Goal: Task Accomplishment & Management: Use online tool/utility

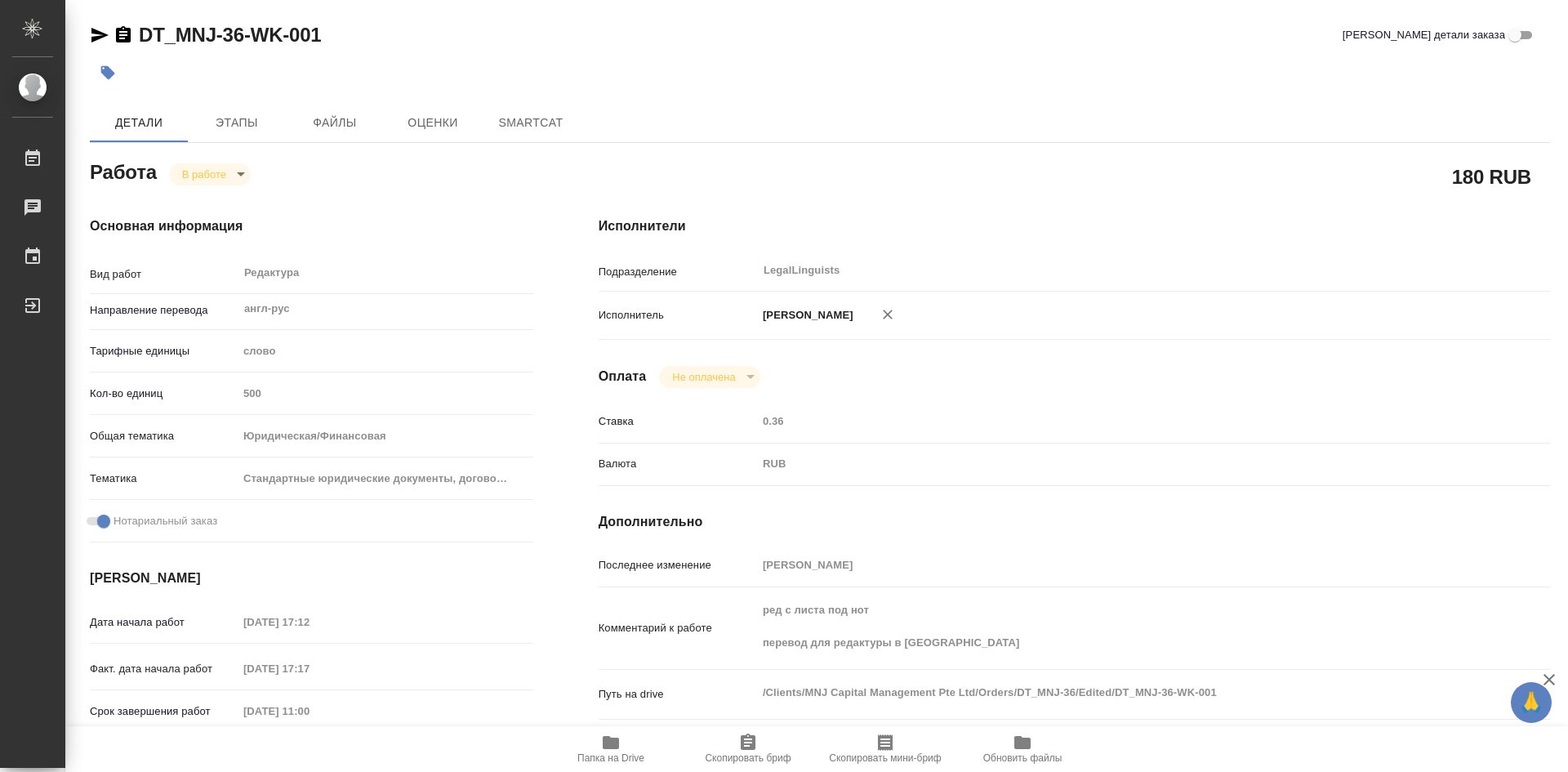
type textarea "x"
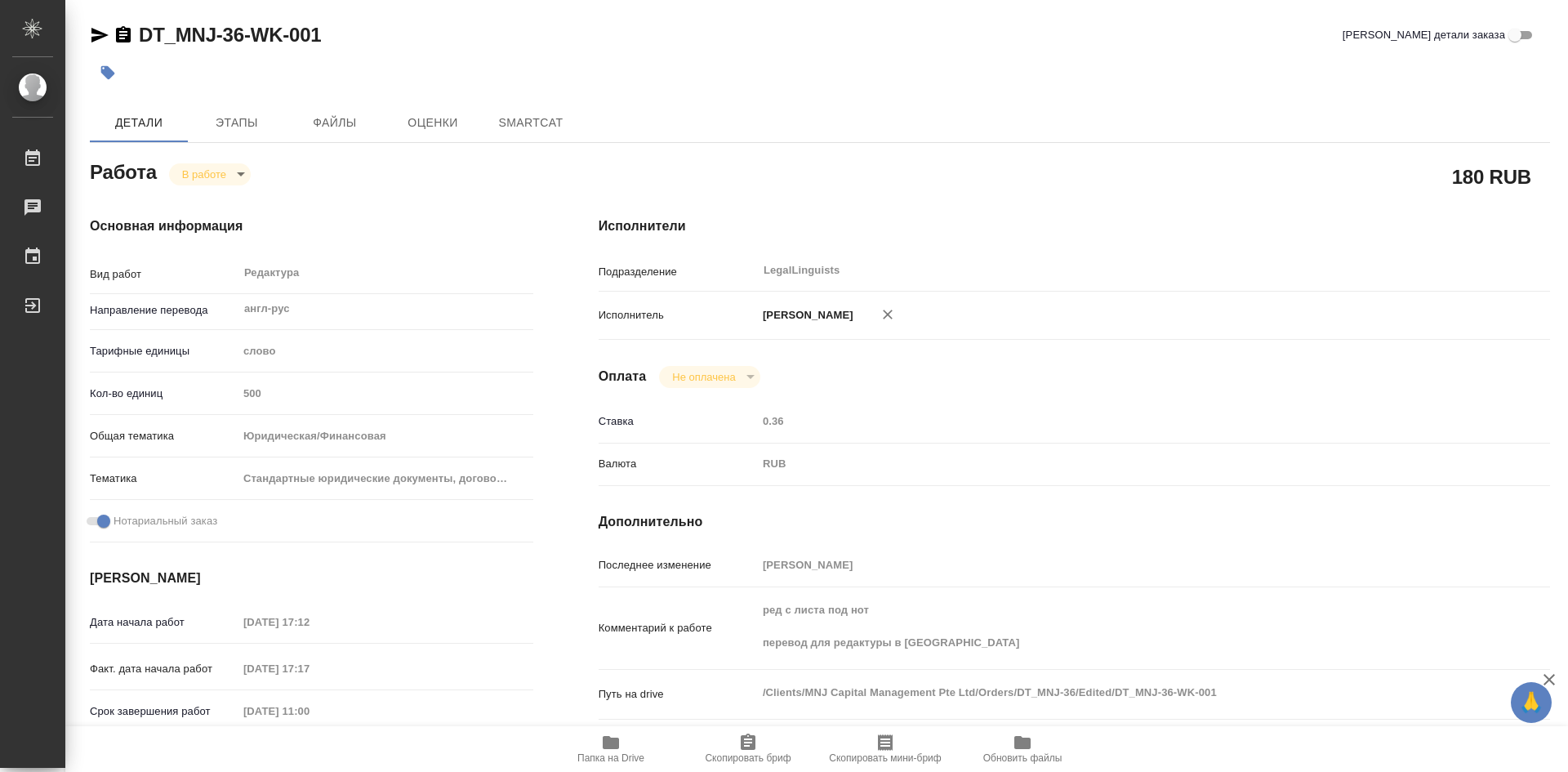
type textarea "x"
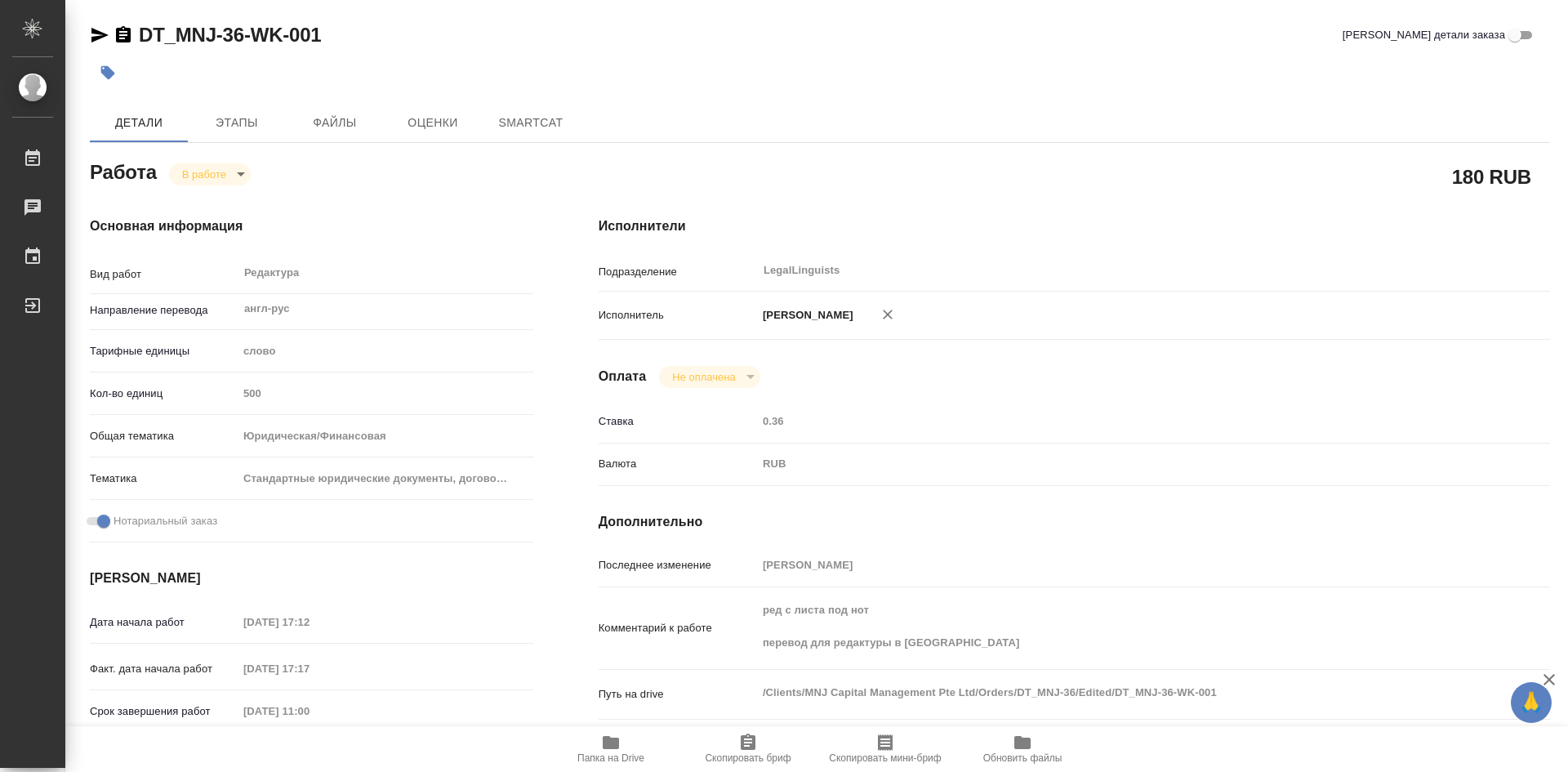
type textarea "x"
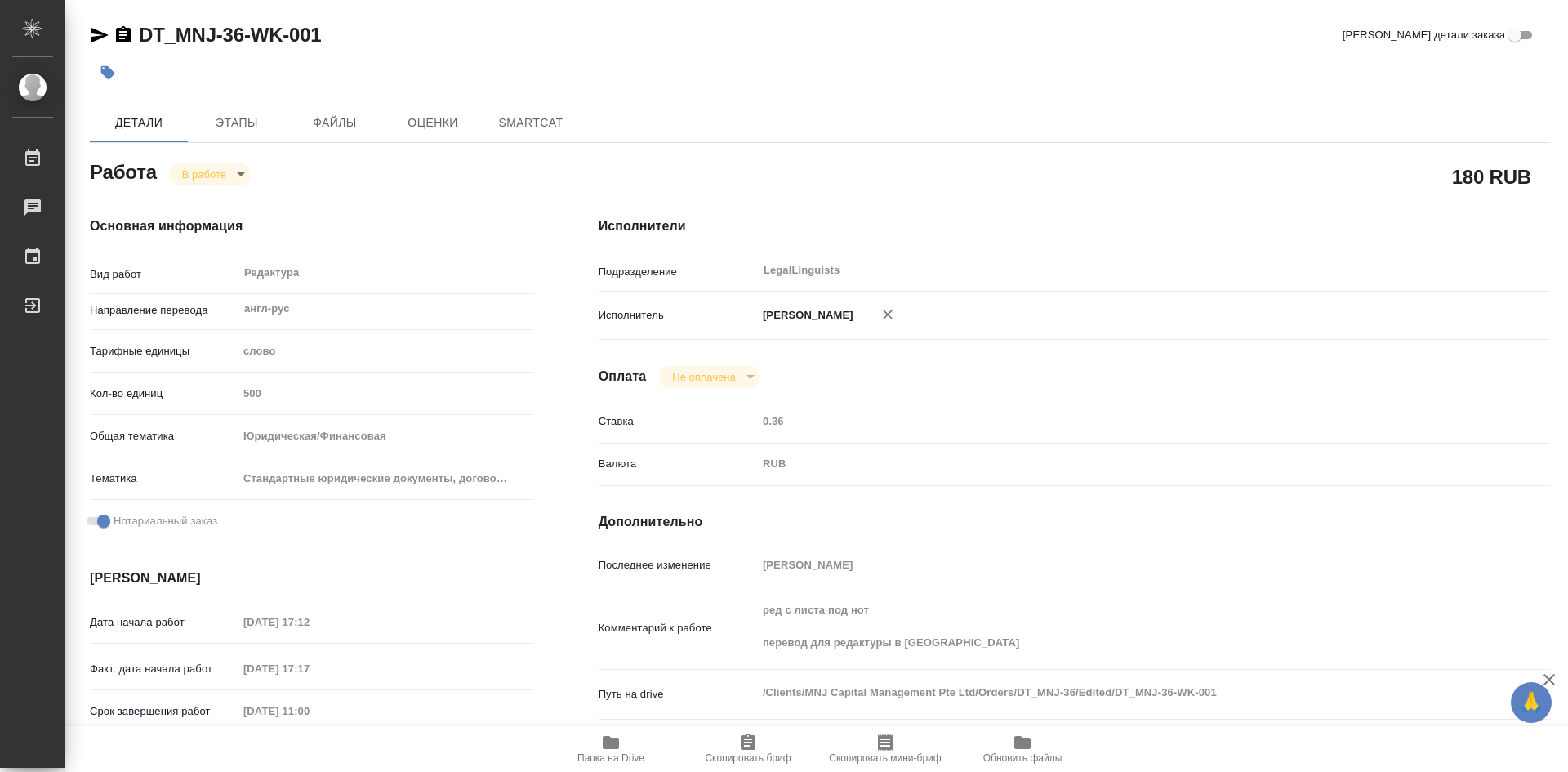
type textarea "x"
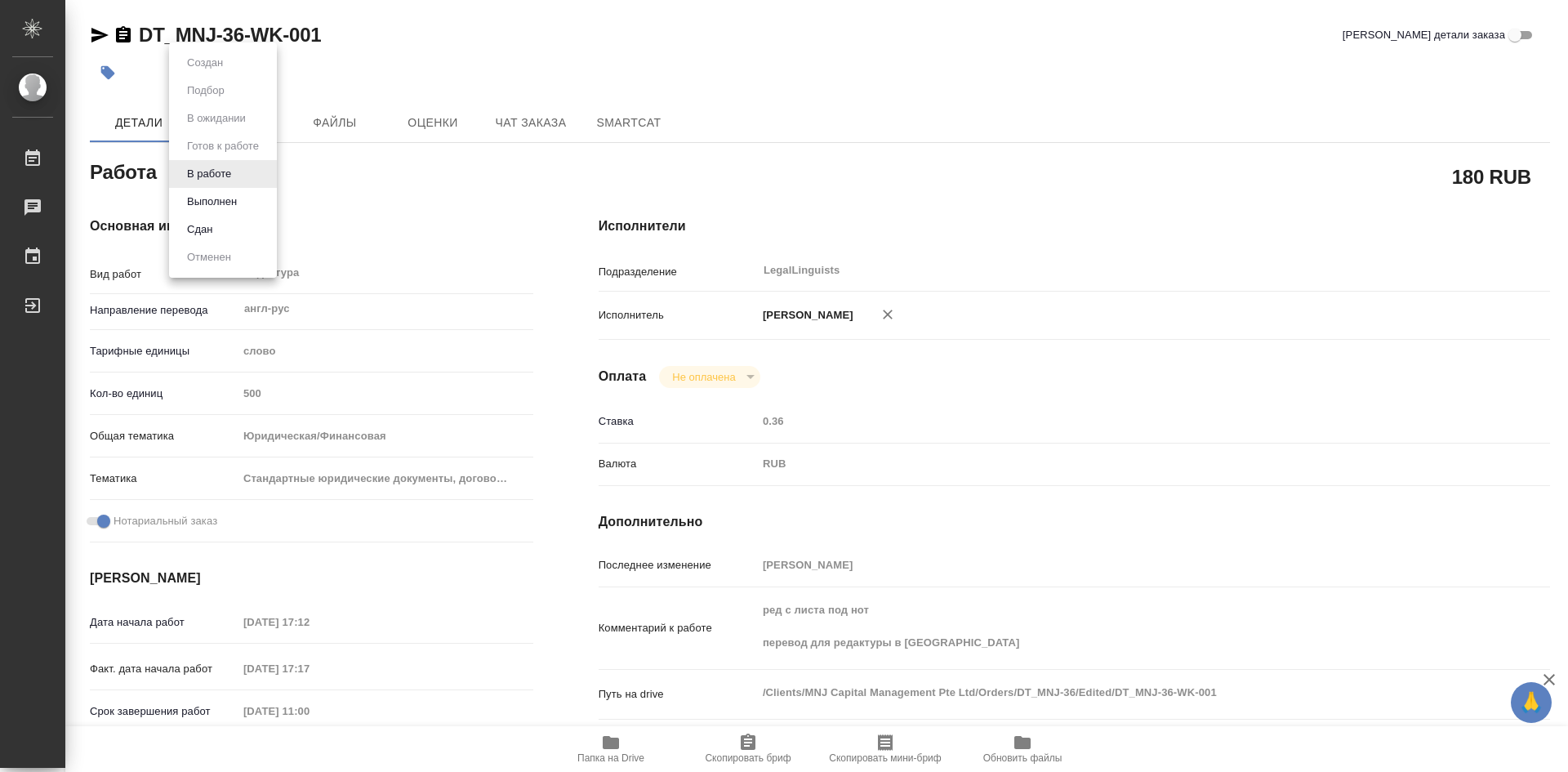
click at [241, 170] on body "🙏 .cls-1 fill:#fff; AWATERA [PERSON_NAME] Работы Чаты График Выйти DT_MNJ-36-WK…" at bounding box center [784, 386] width 1568 height 772
type textarea "x"
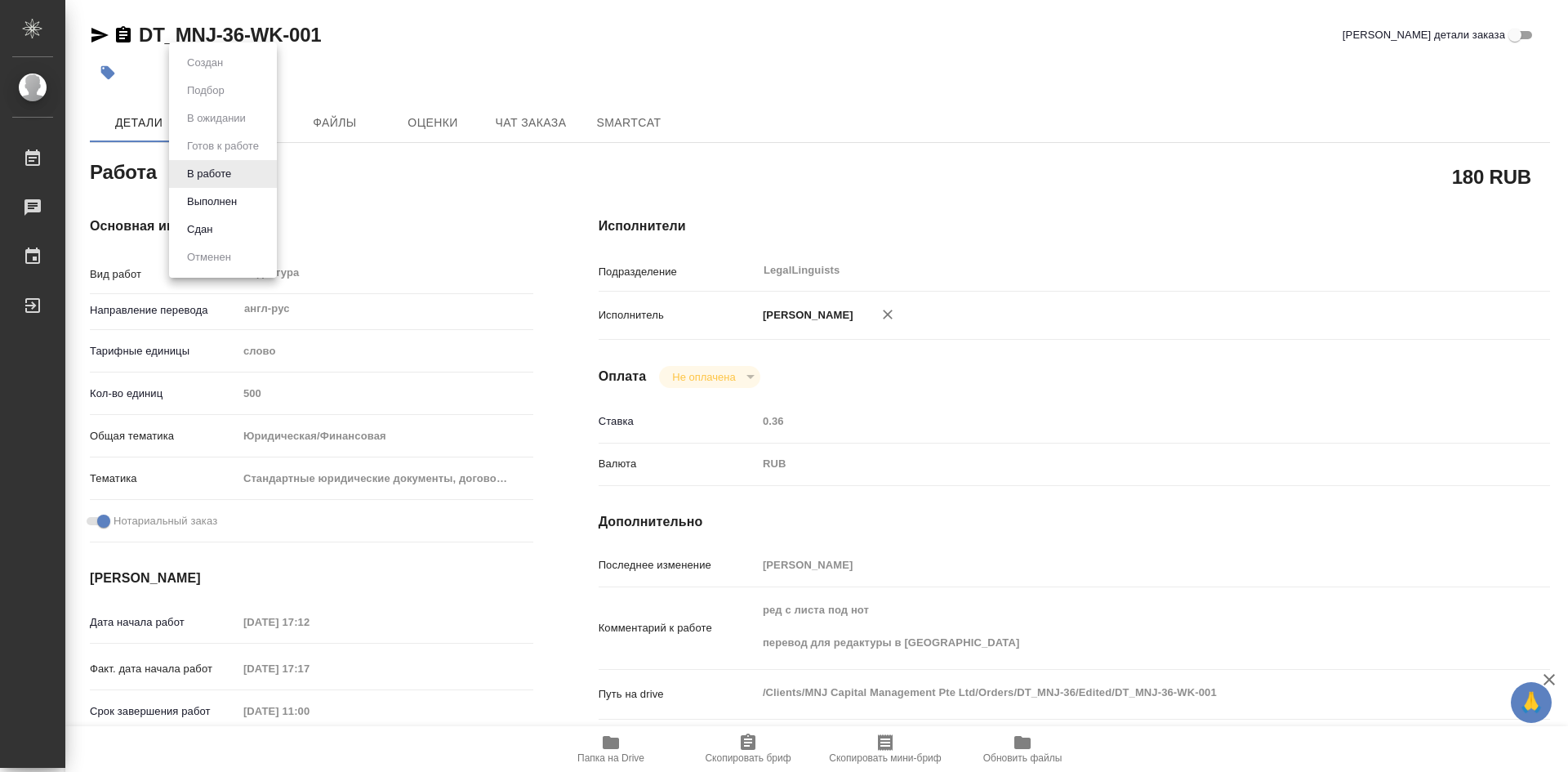
type textarea "x"
click at [231, 197] on button "Выполнен" at bounding box center [212, 201] width 60 height 18
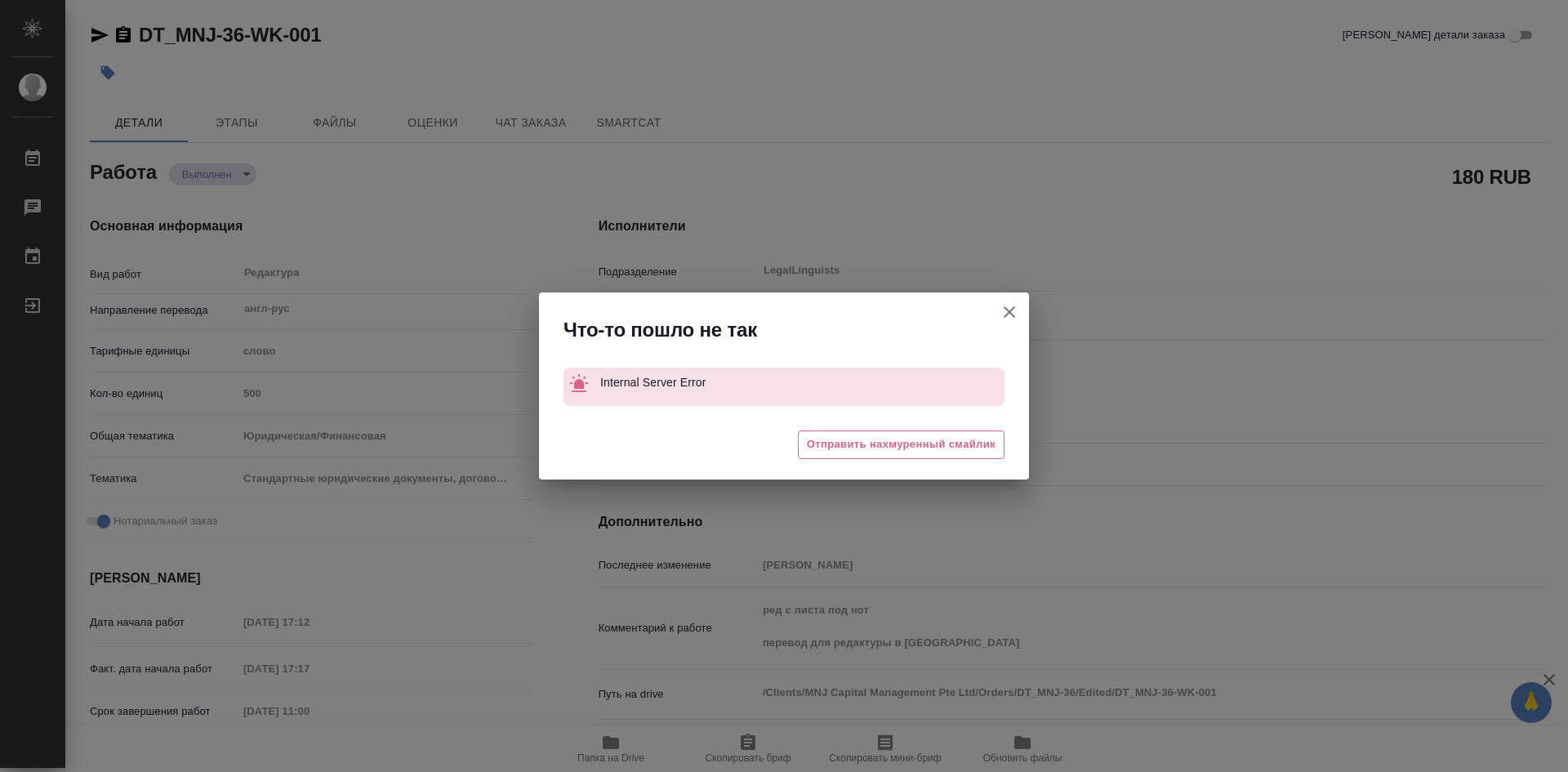
type textarea "x"
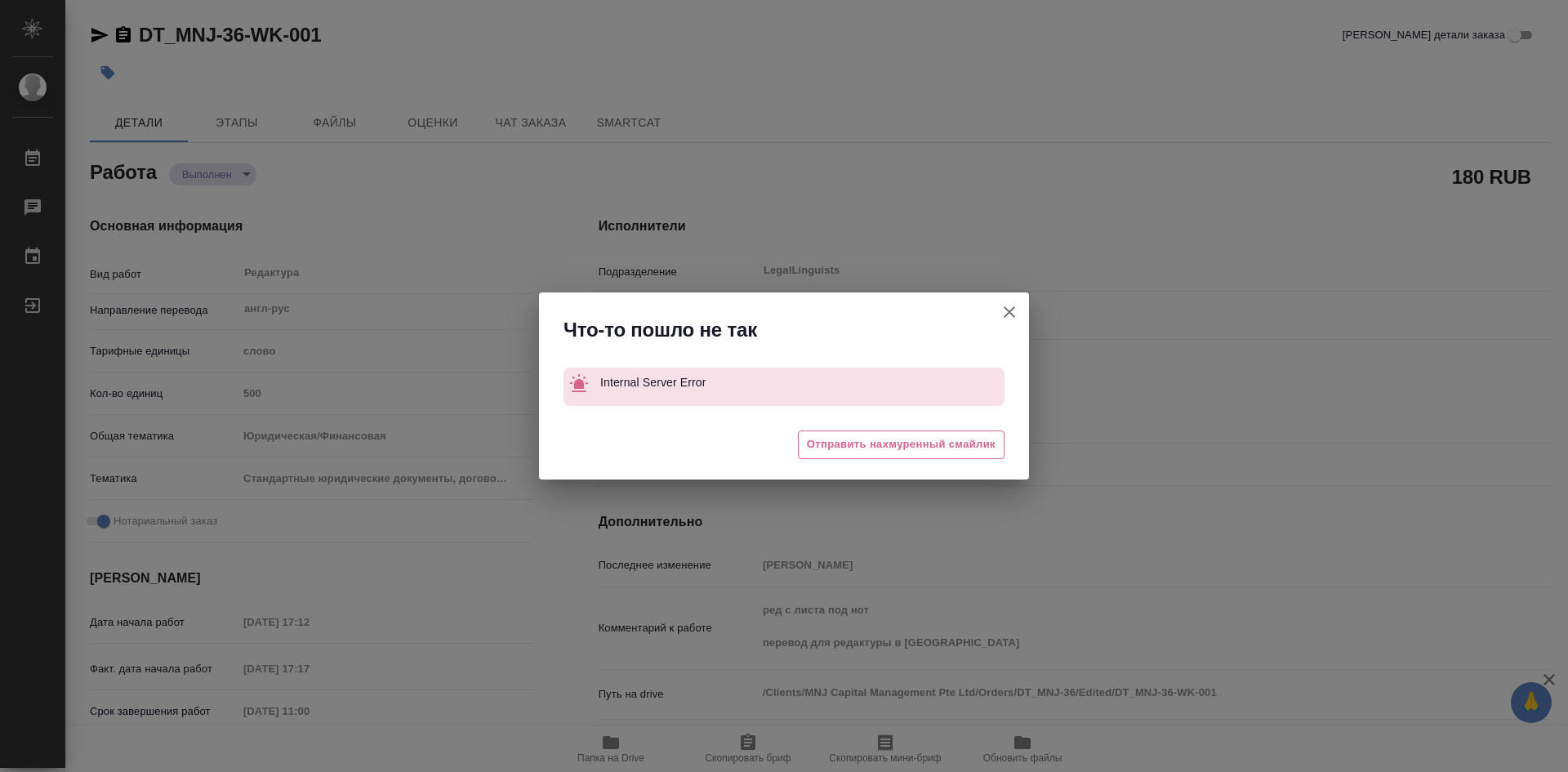
type textarea "x"
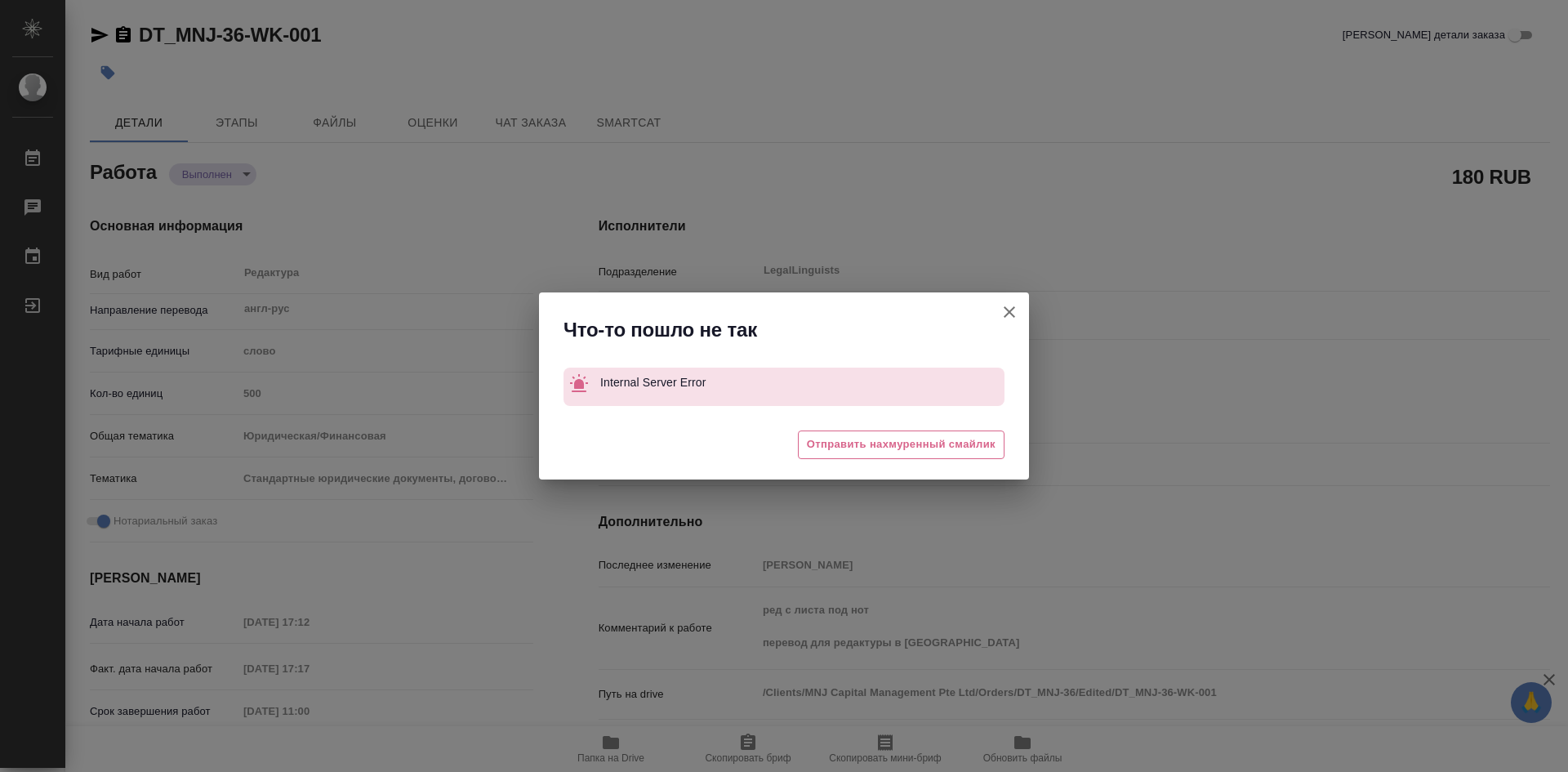
type textarea "x"
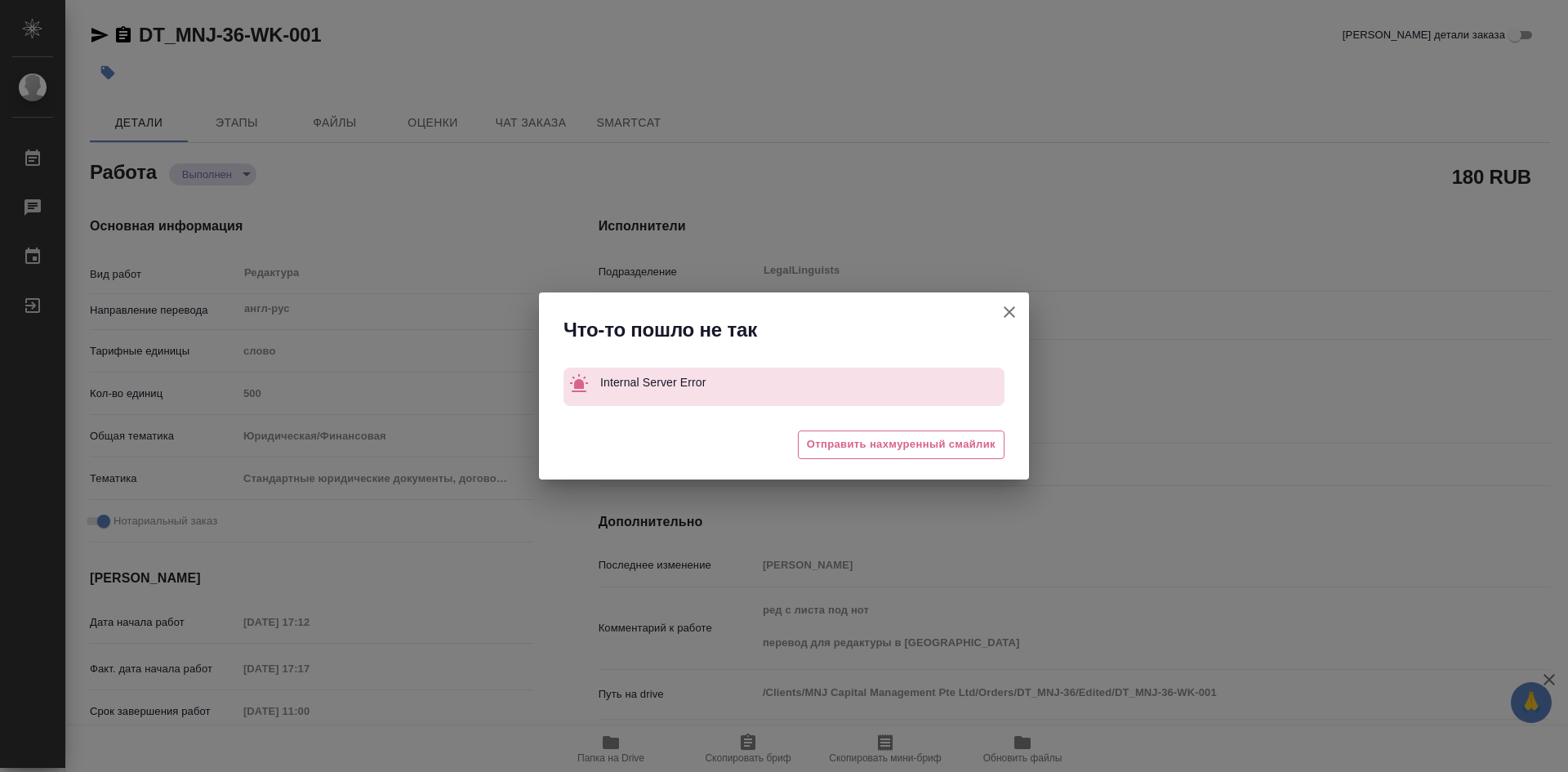
type textarea "x"
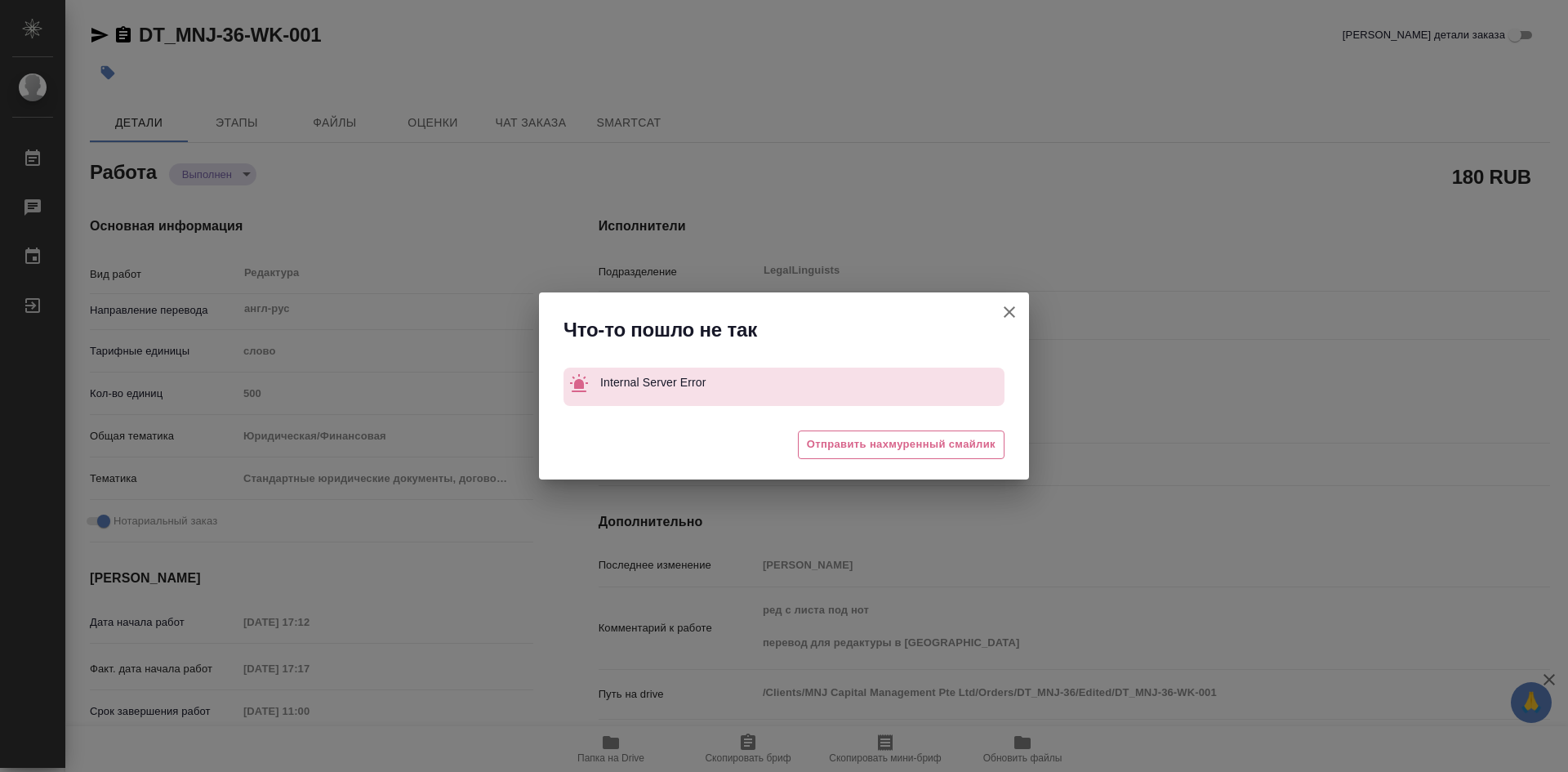
type textarea "x"
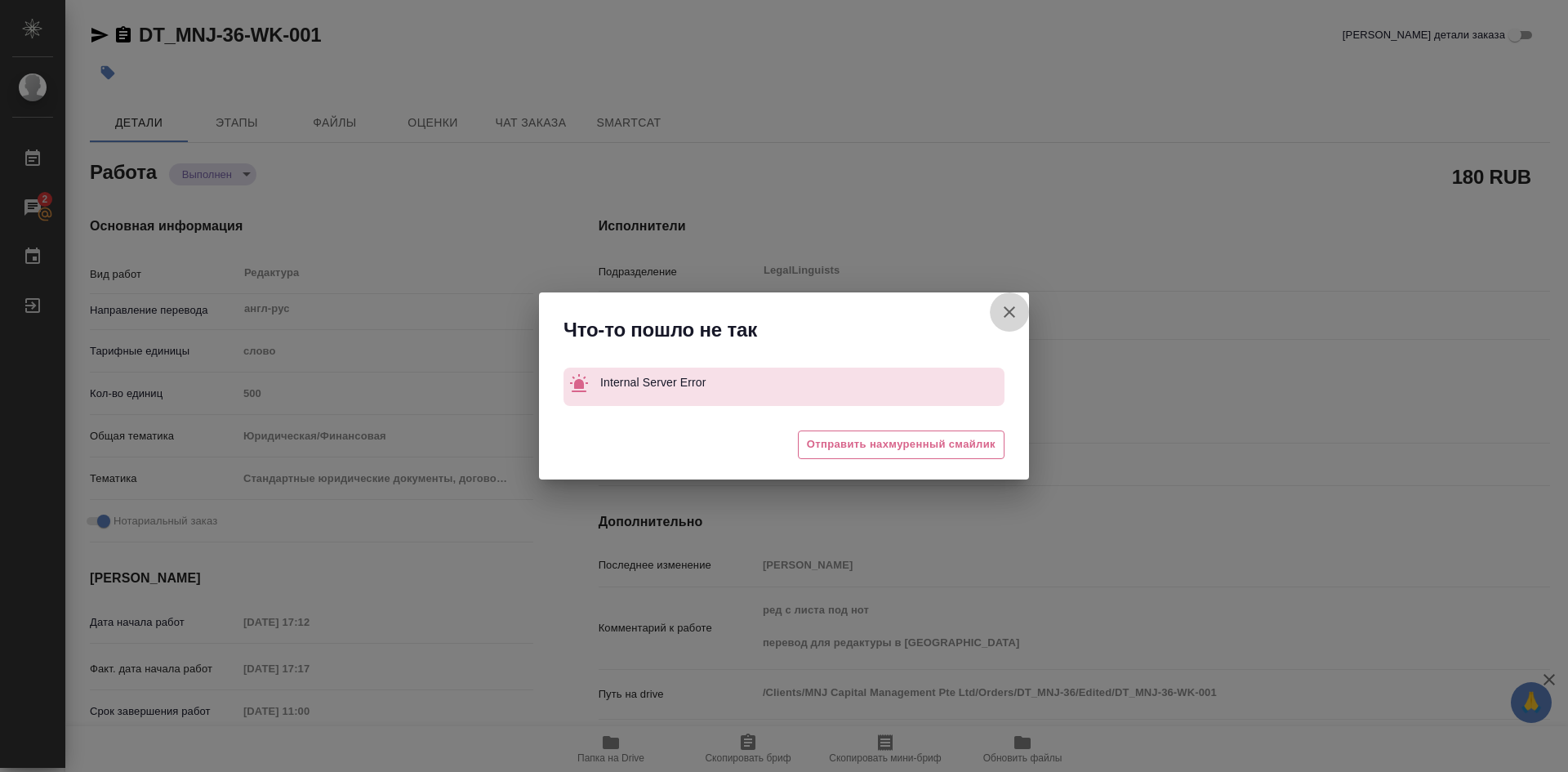
click at [1008, 313] on icon "button" at bounding box center [1009, 312] width 11 height 11
type textarea "x"
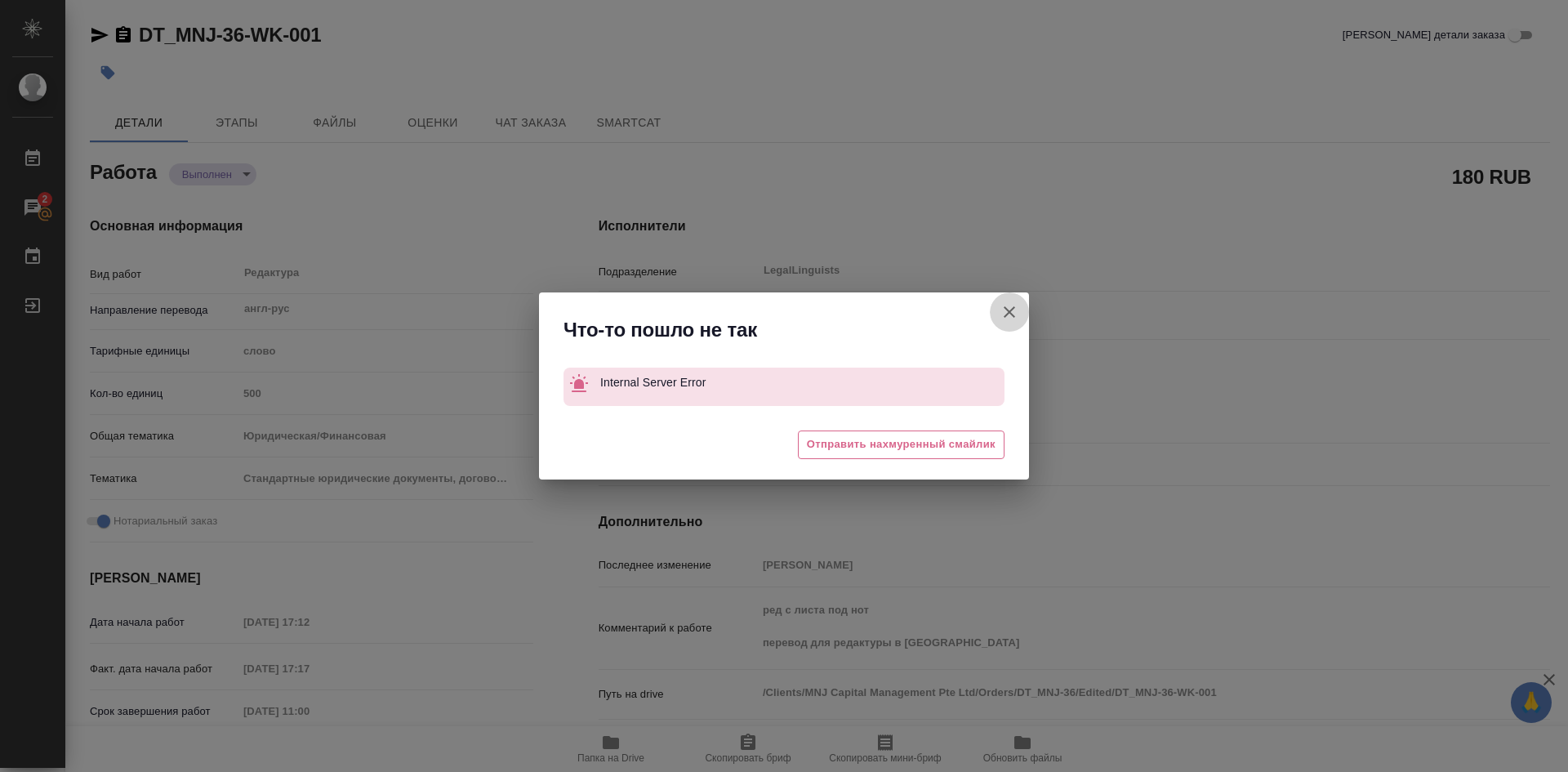
type textarea "x"
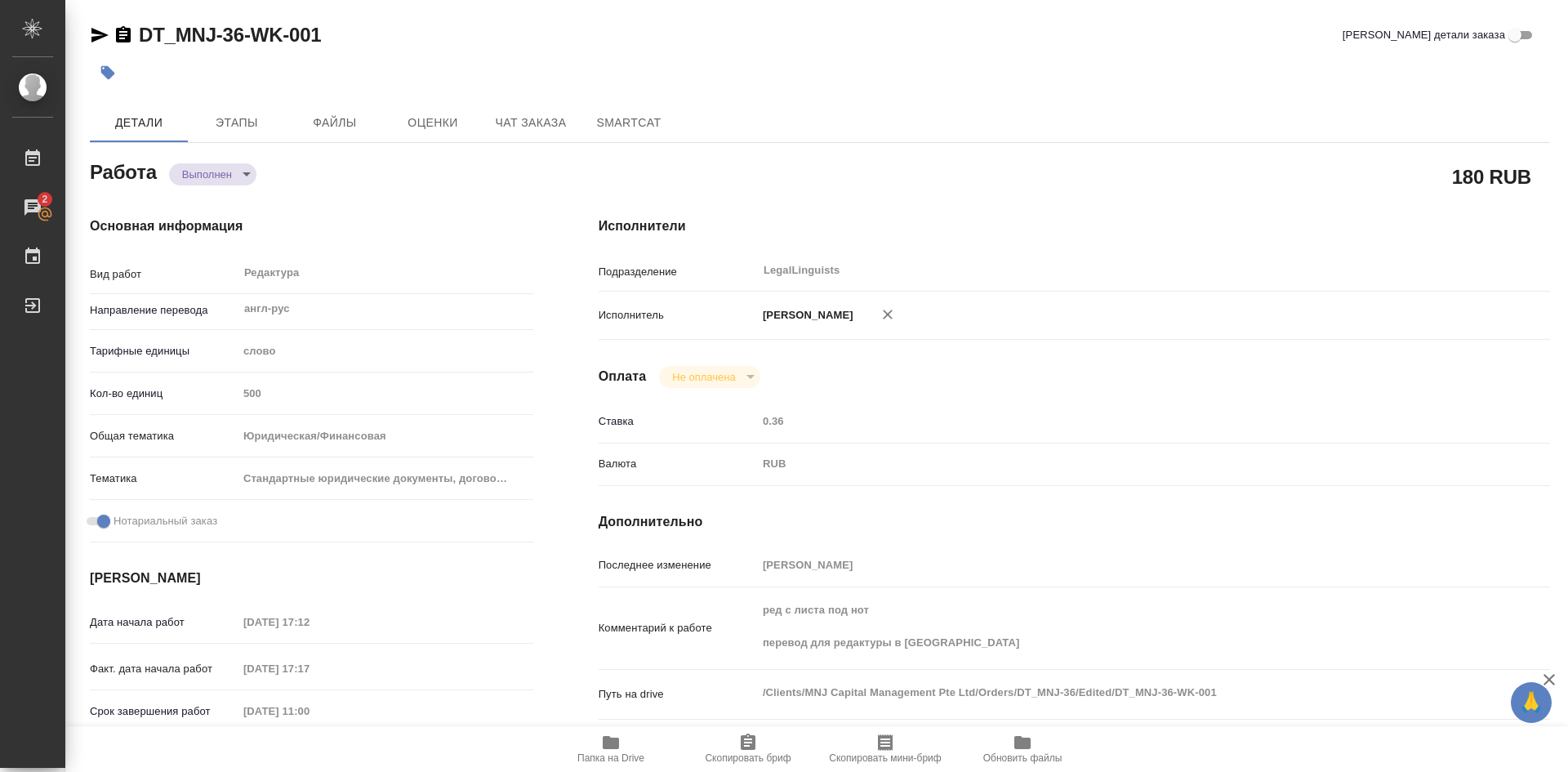
click at [600, 741] on span "Папка на Drive" at bounding box center [611, 748] width 117 height 31
